Goal: Information Seeking & Learning: Learn about a topic

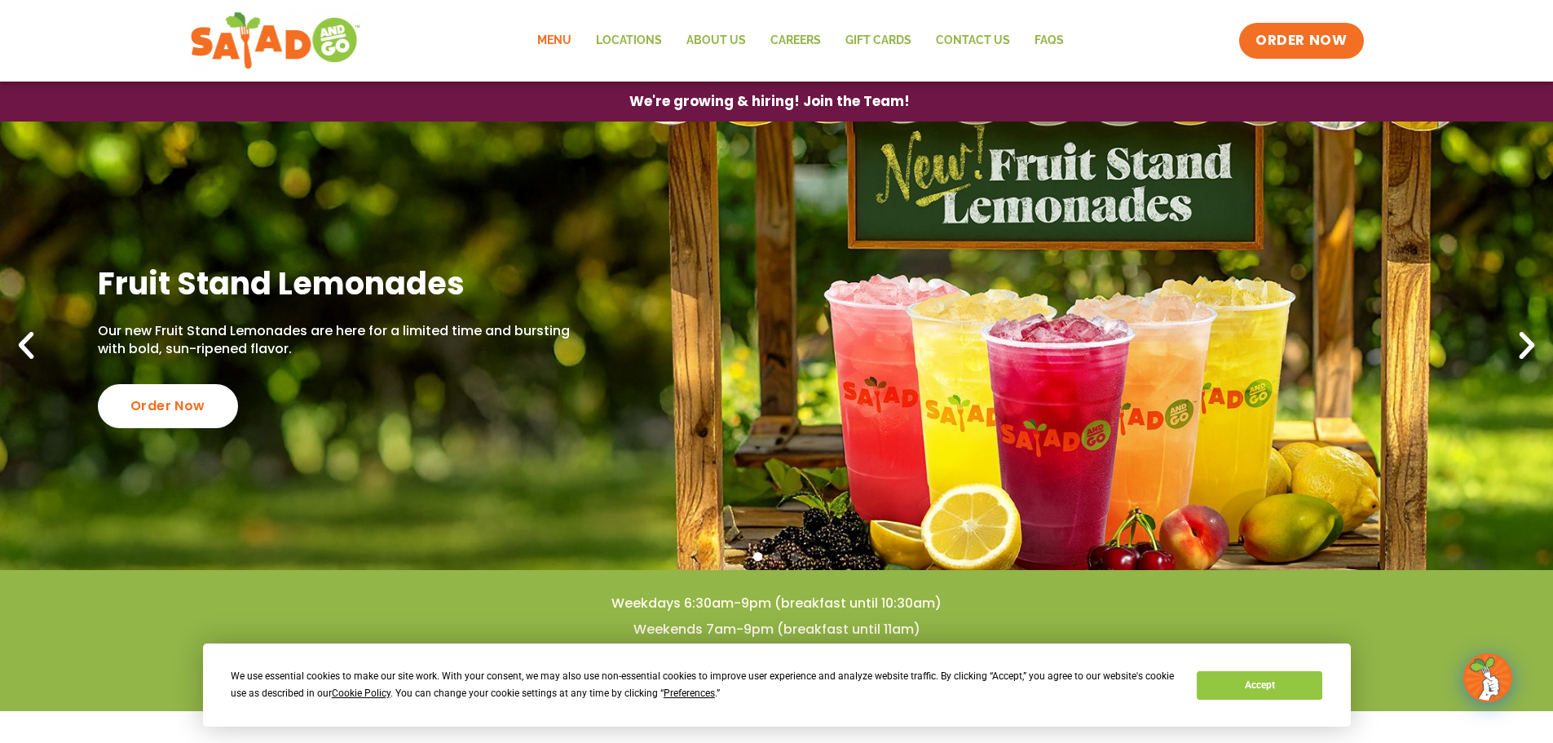
click at [564, 41] on link "Menu" at bounding box center [554, 40] width 59 height 37
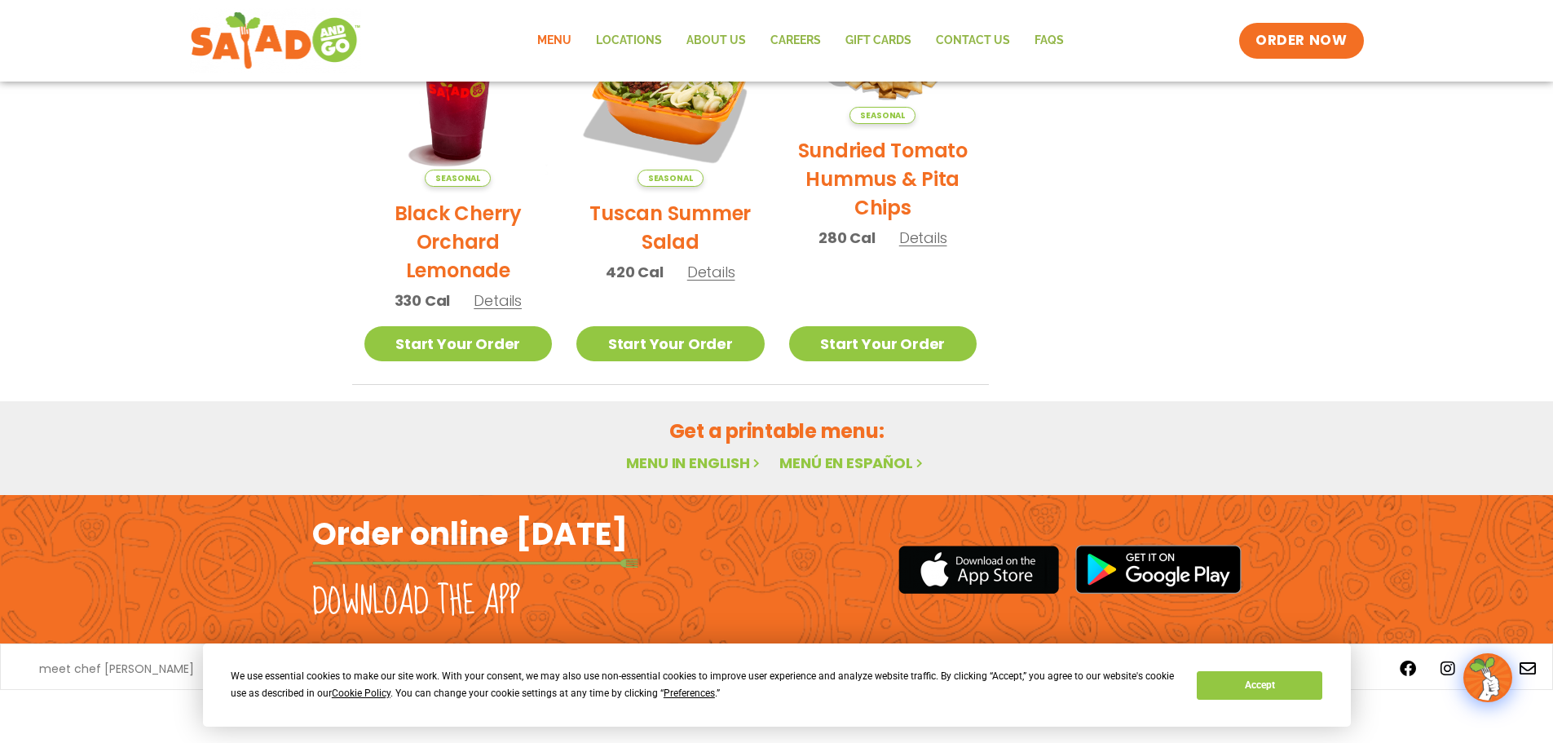
scroll to position [874, 0]
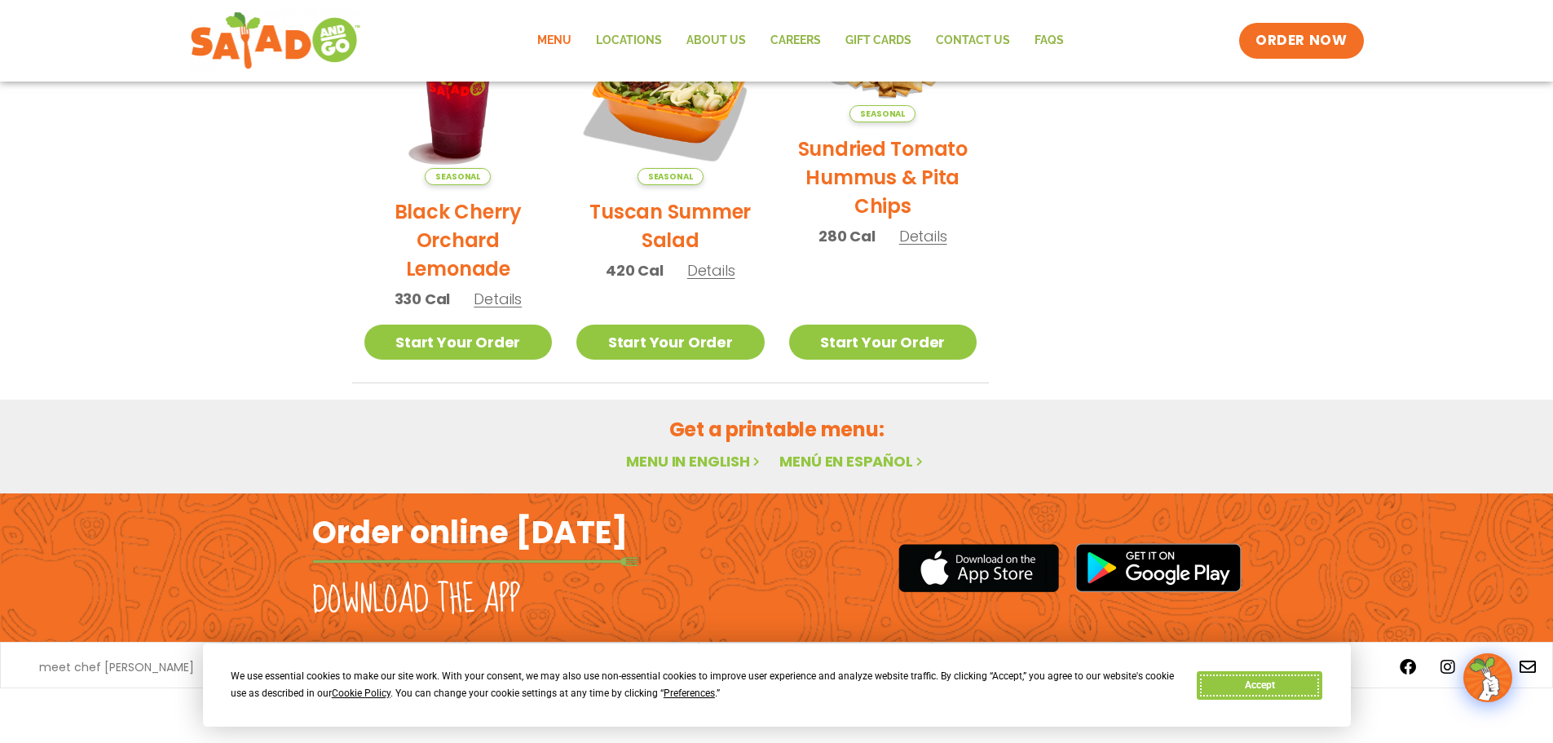
click at [1250, 681] on button "Accept" at bounding box center [1260, 685] width 126 height 29
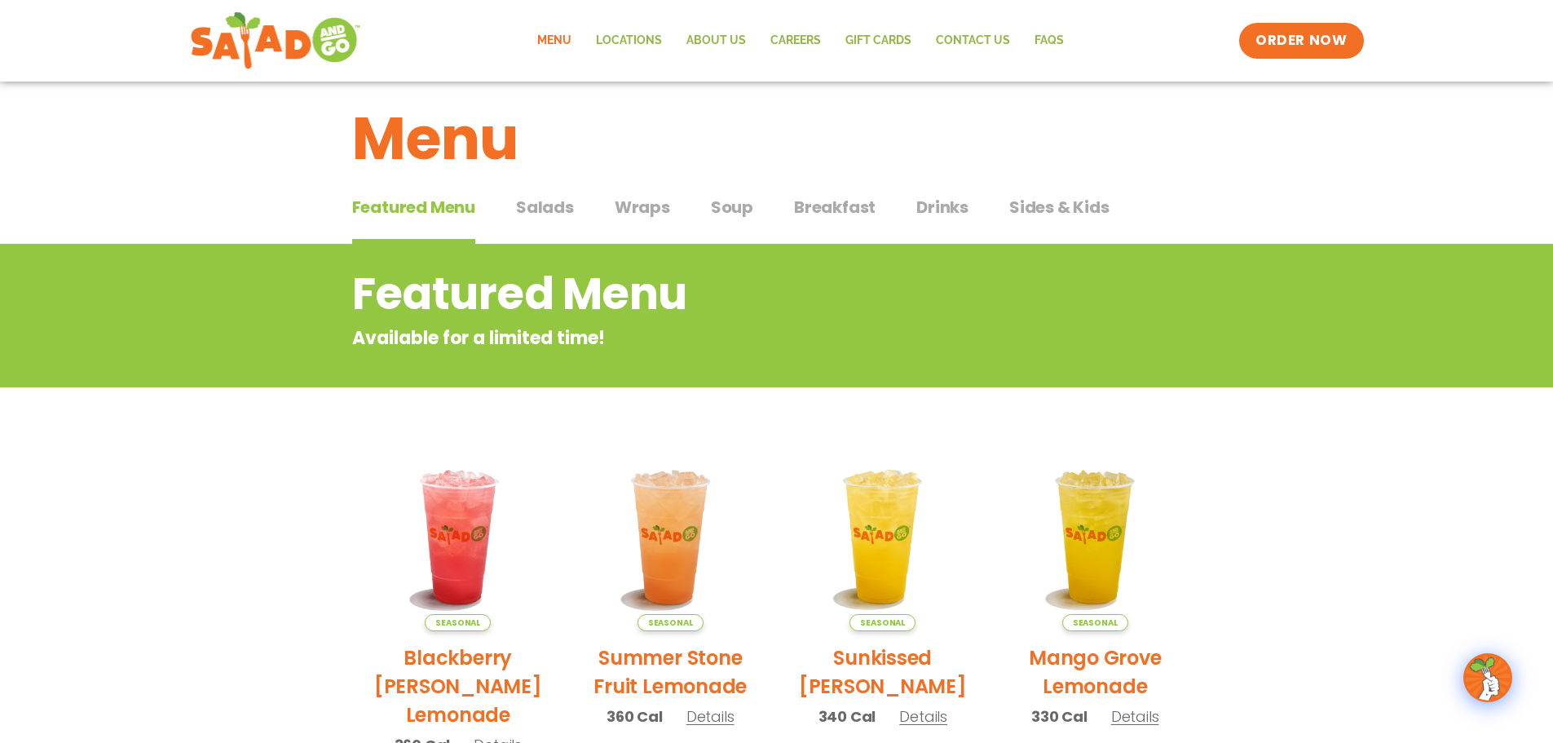
scroll to position [0, 0]
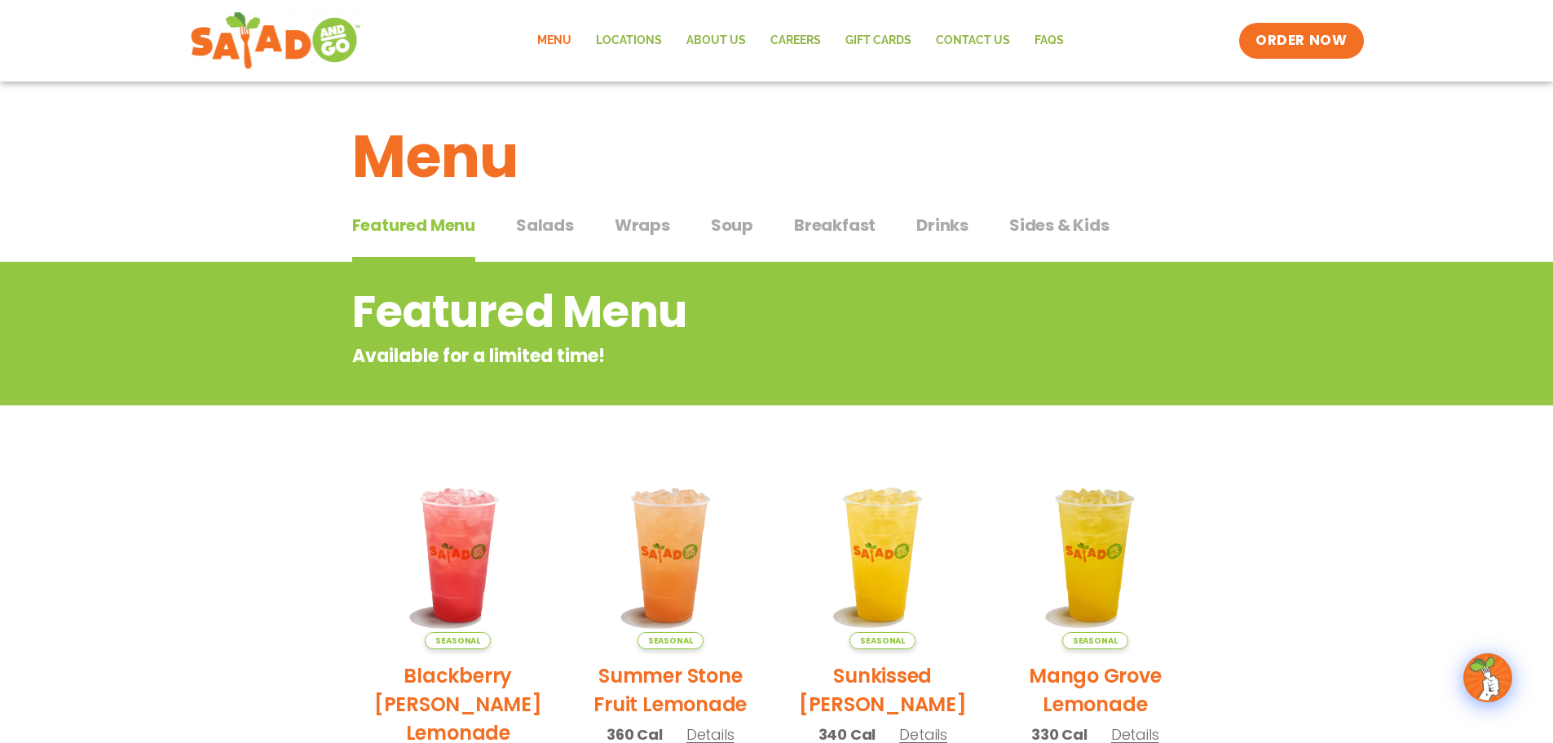
click at [718, 236] on span "Soup" at bounding box center [732, 225] width 42 height 24
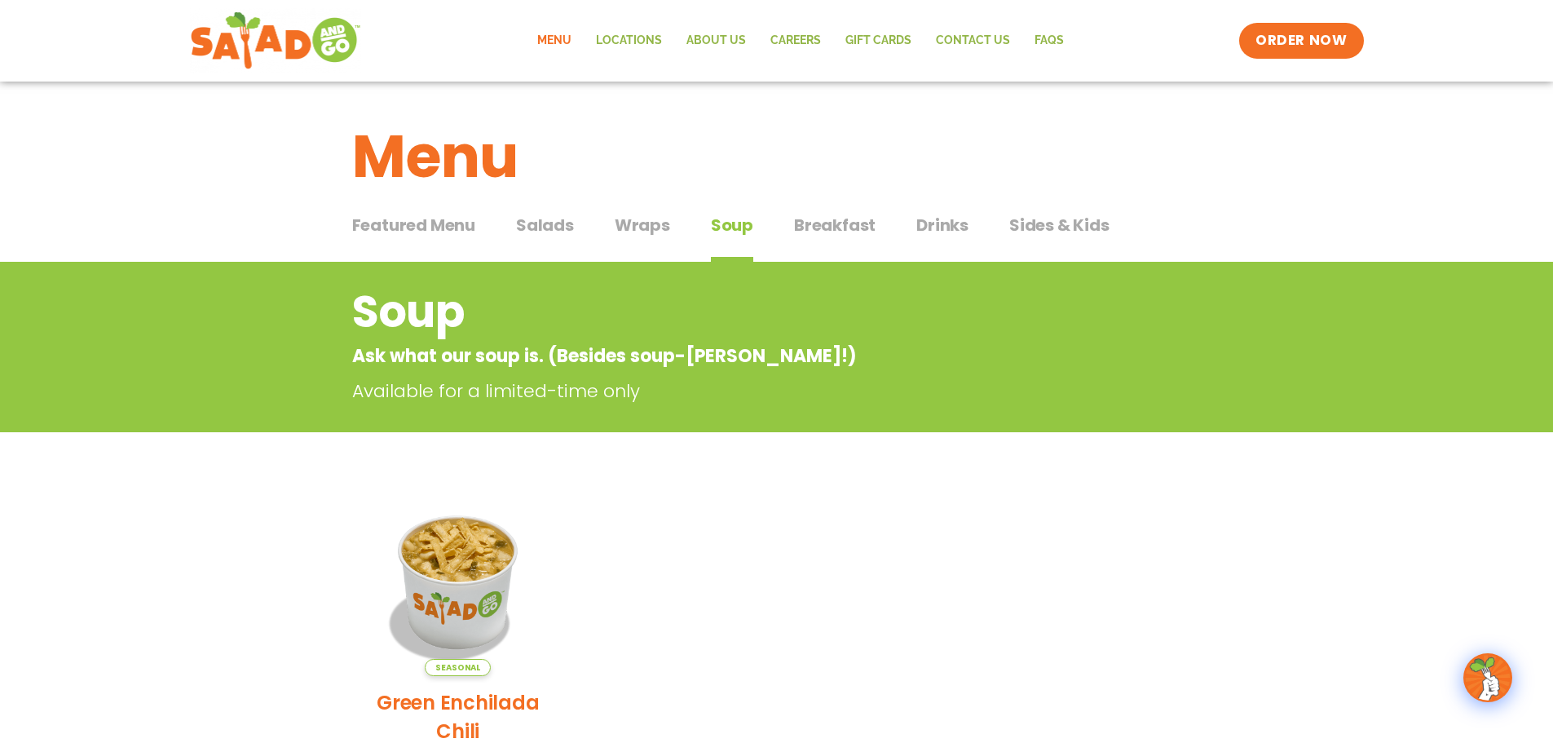
scroll to position [163, 0]
